Goal: Task Accomplishment & Management: Manage account settings

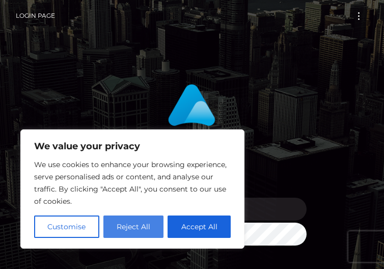
click at [140, 223] on button "Reject All" at bounding box center [133, 226] width 61 height 22
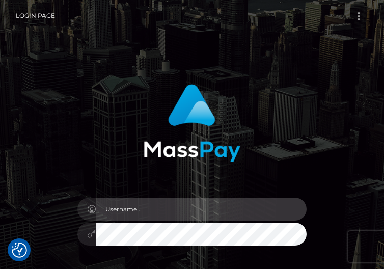
click at [167, 211] on input "text" at bounding box center [201, 209] width 211 height 23
type input "[EMAIL_ADDRESS][DOMAIN_NAME]"
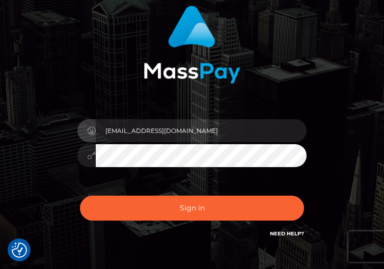
scroll to position [79, 0]
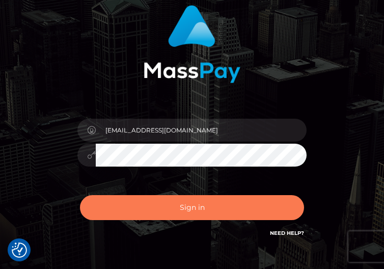
click at [194, 209] on button "Sign in" at bounding box center [192, 207] width 224 height 25
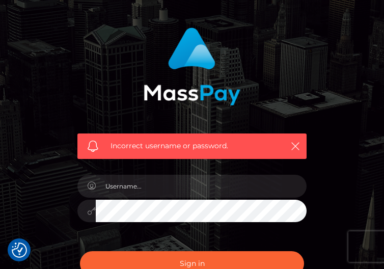
scroll to position [64, 0]
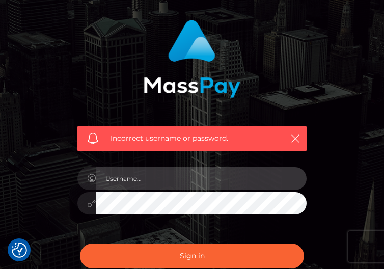
click at [179, 178] on input "text" at bounding box center [201, 178] width 211 height 23
type input "[EMAIL_ADDRESS][DOMAIN_NAME]"
